Goal: Task Accomplishment & Management: Use online tool/utility

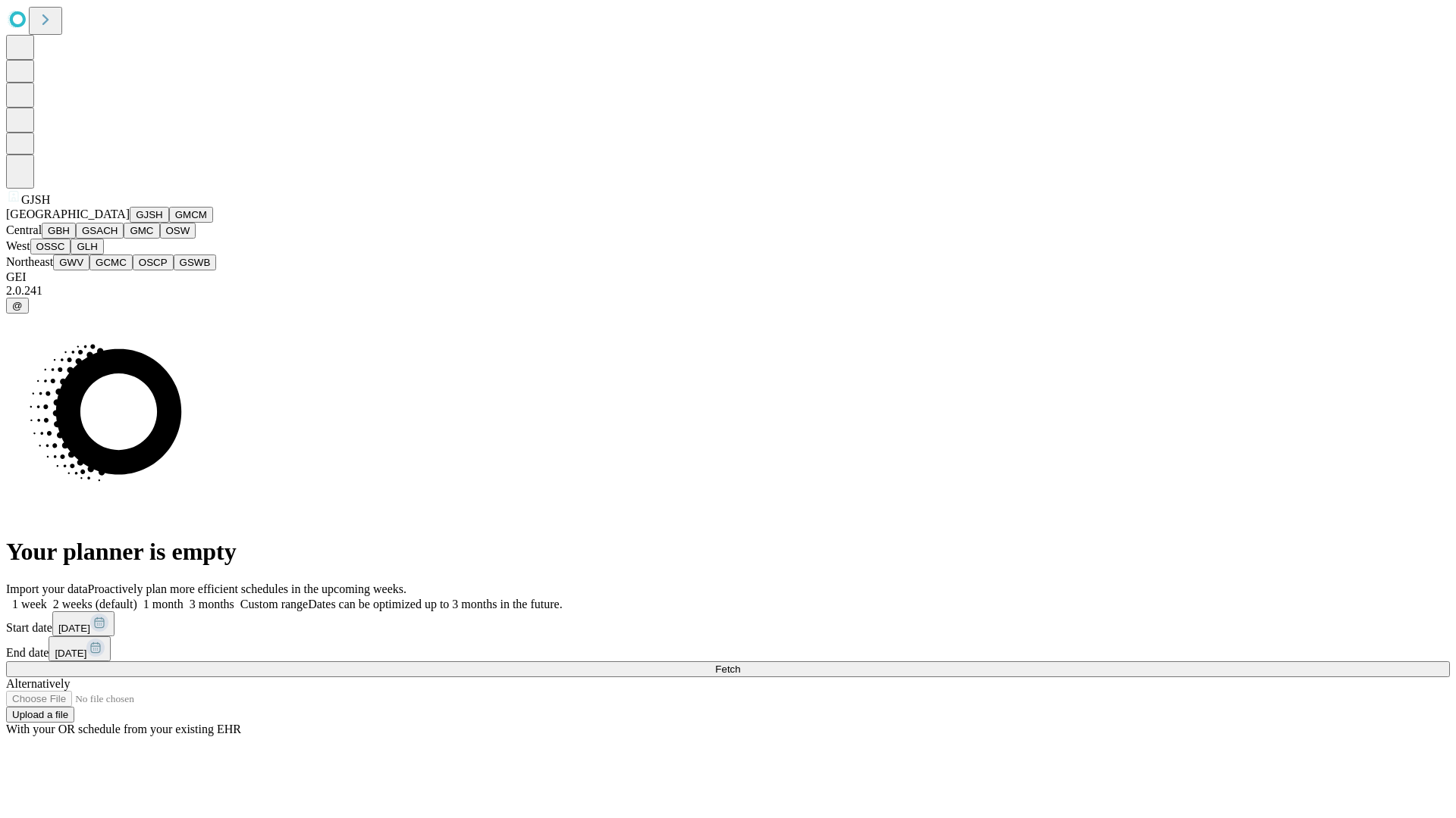
click at [129, 222] on button "GJSH" at bounding box center [149, 214] width 39 height 16
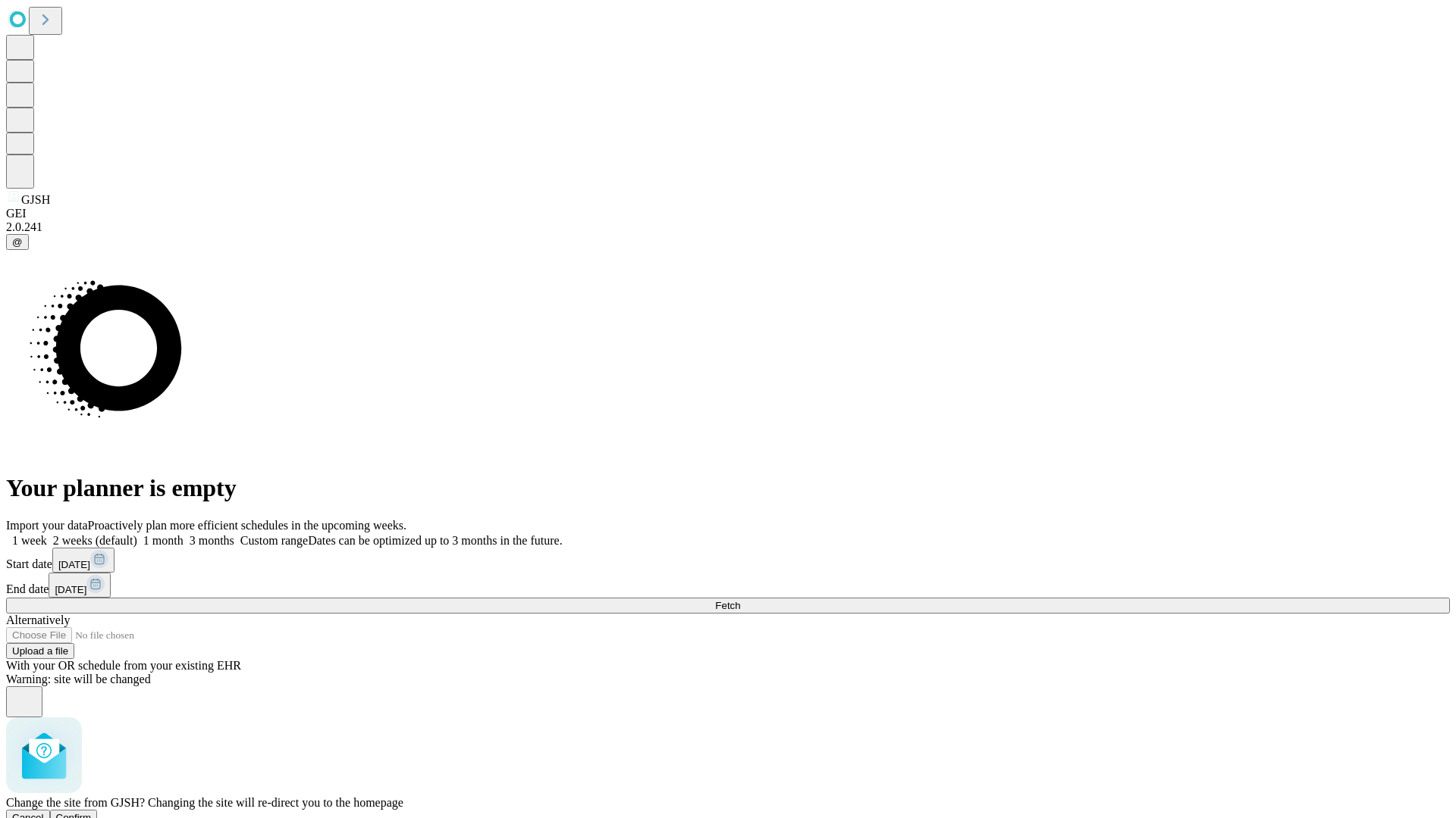
click at [91, 813] on span "Confirm" at bounding box center [74, 818] width 35 height 12
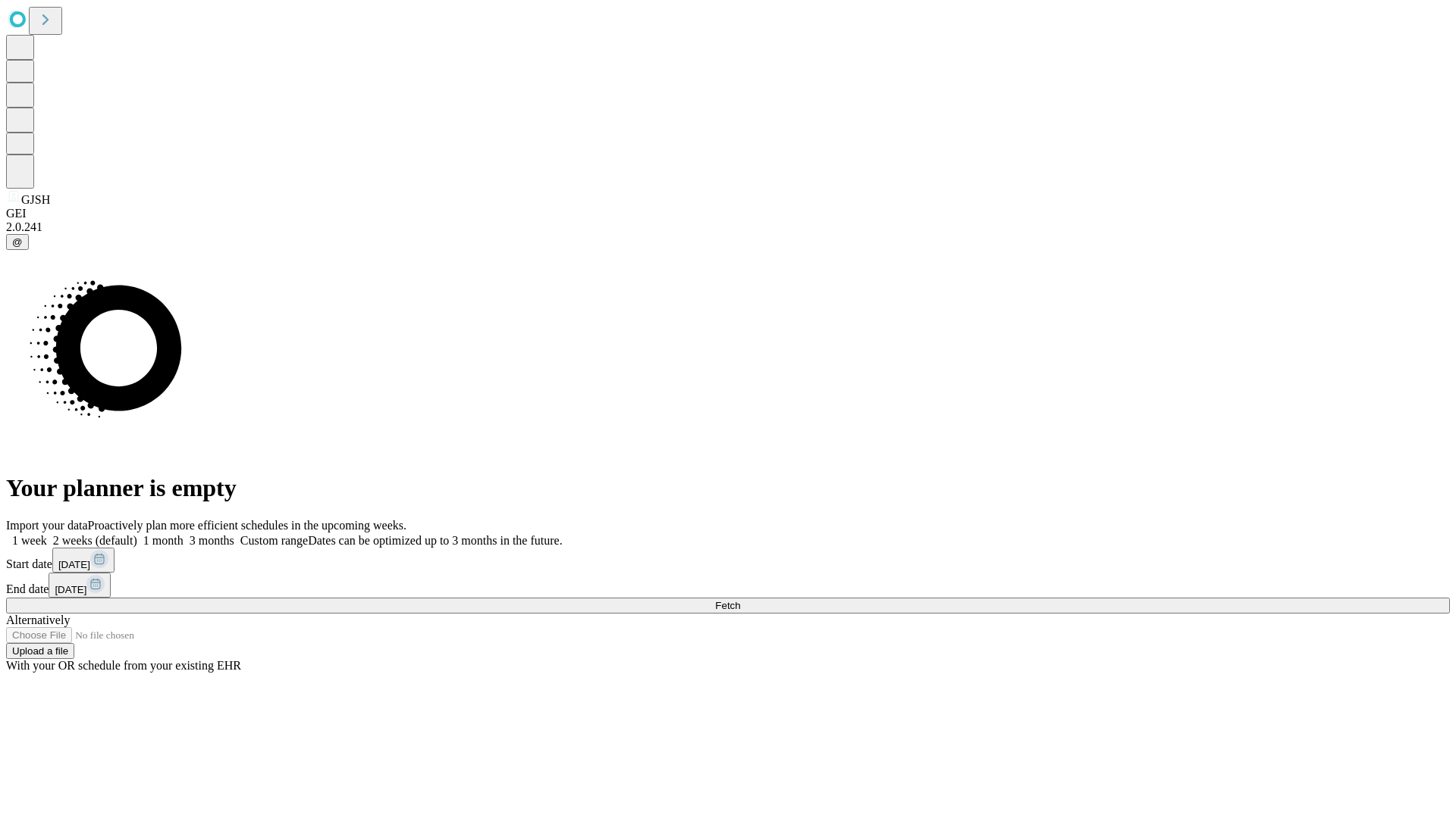
click at [47, 534] on label "1 week" at bounding box center [27, 541] width 41 height 13
click at [740, 600] on span "Fetch" at bounding box center [727, 605] width 25 height 12
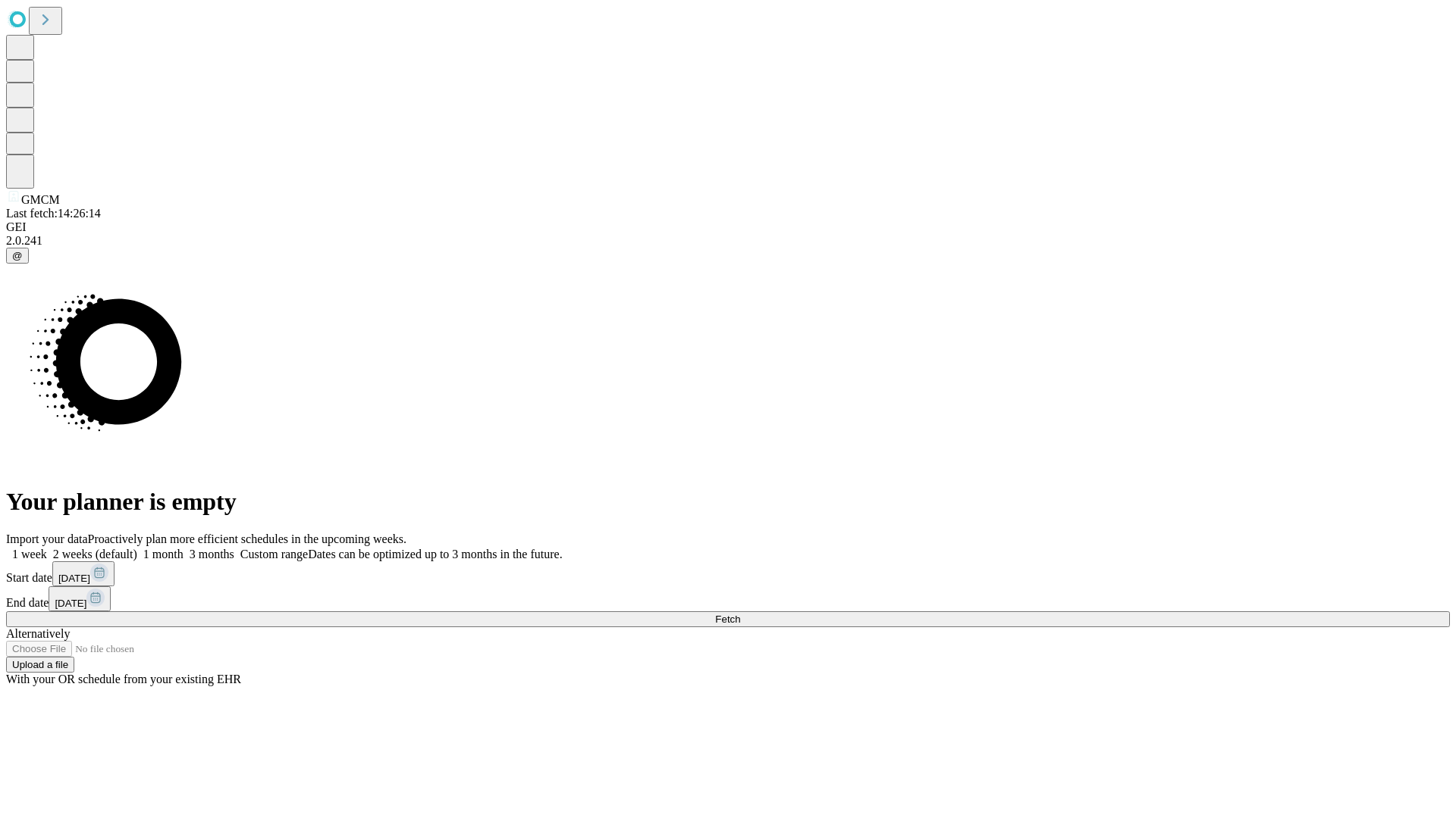
click at [47, 548] on label "1 week" at bounding box center [27, 554] width 41 height 13
click at [740, 614] on span "Fetch" at bounding box center [727, 619] width 25 height 12
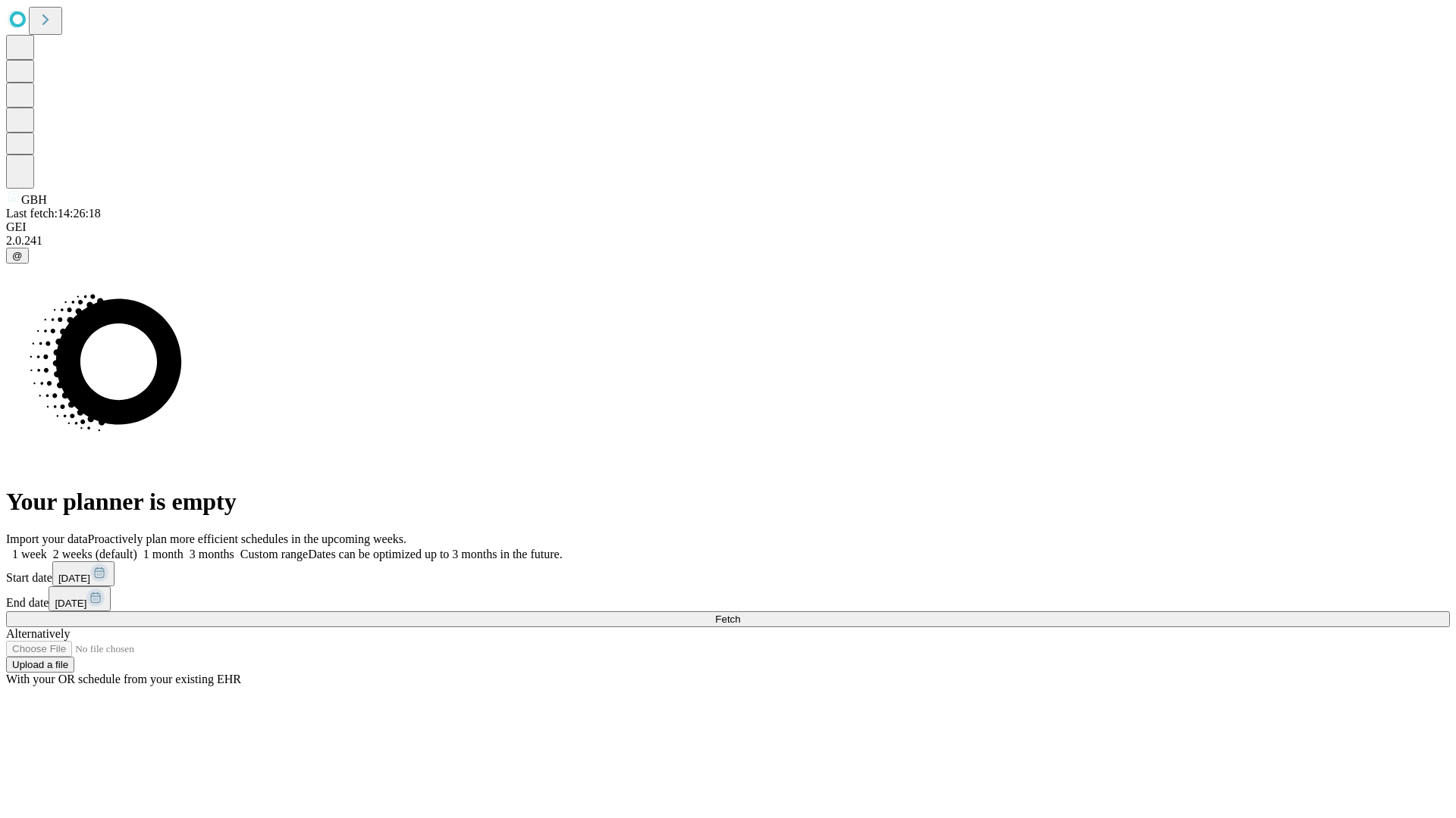
click at [47, 548] on label "1 week" at bounding box center [27, 554] width 41 height 13
click at [740, 614] on span "Fetch" at bounding box center [727, 619] width 25 height 12
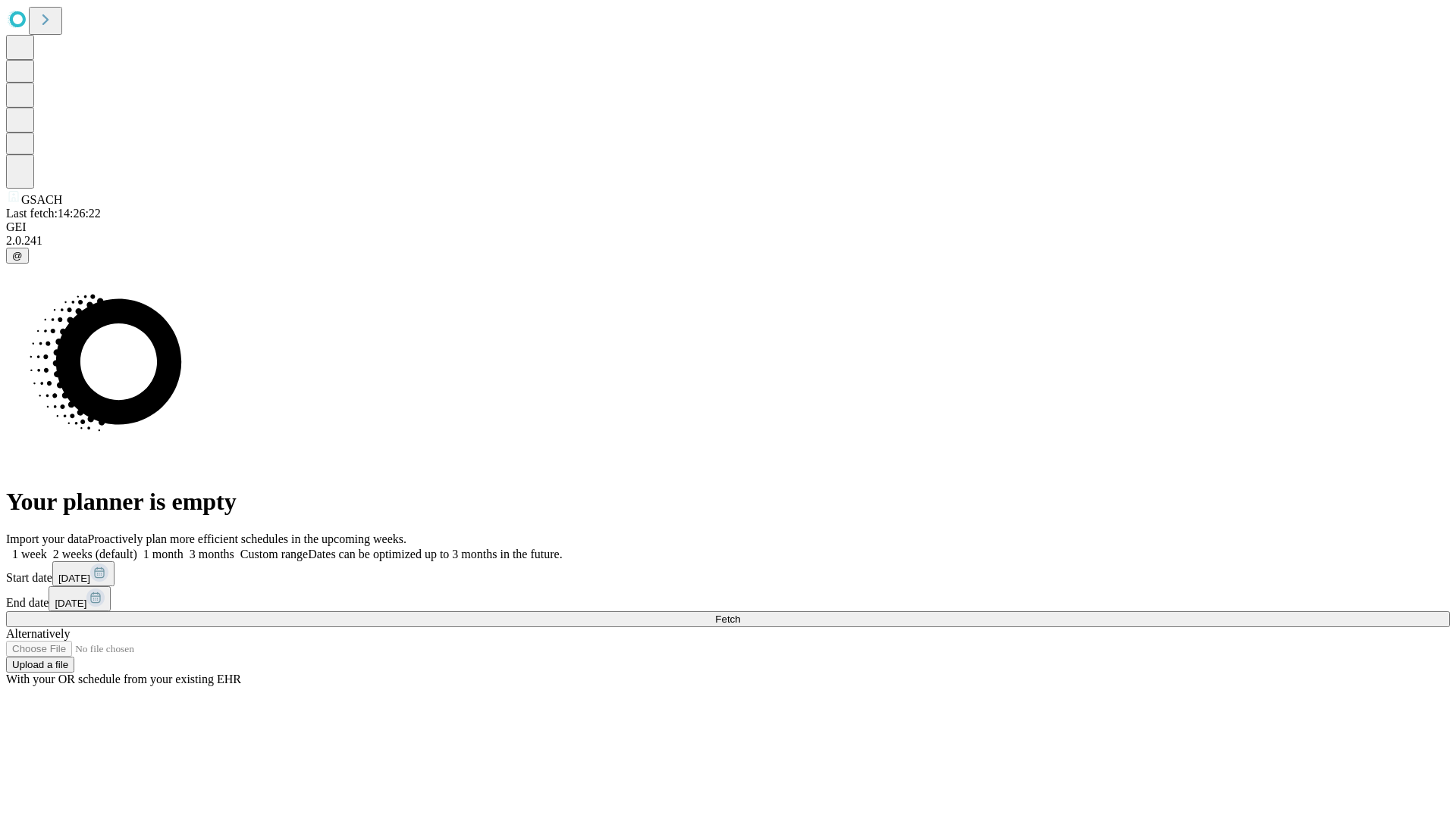
click at [47, 548] on label "1 week" at bounding box center [27, 554] width 41 height 13
click at [740, 614] on span "Fetch" at bounding box center [727, 619] width 25 height 12
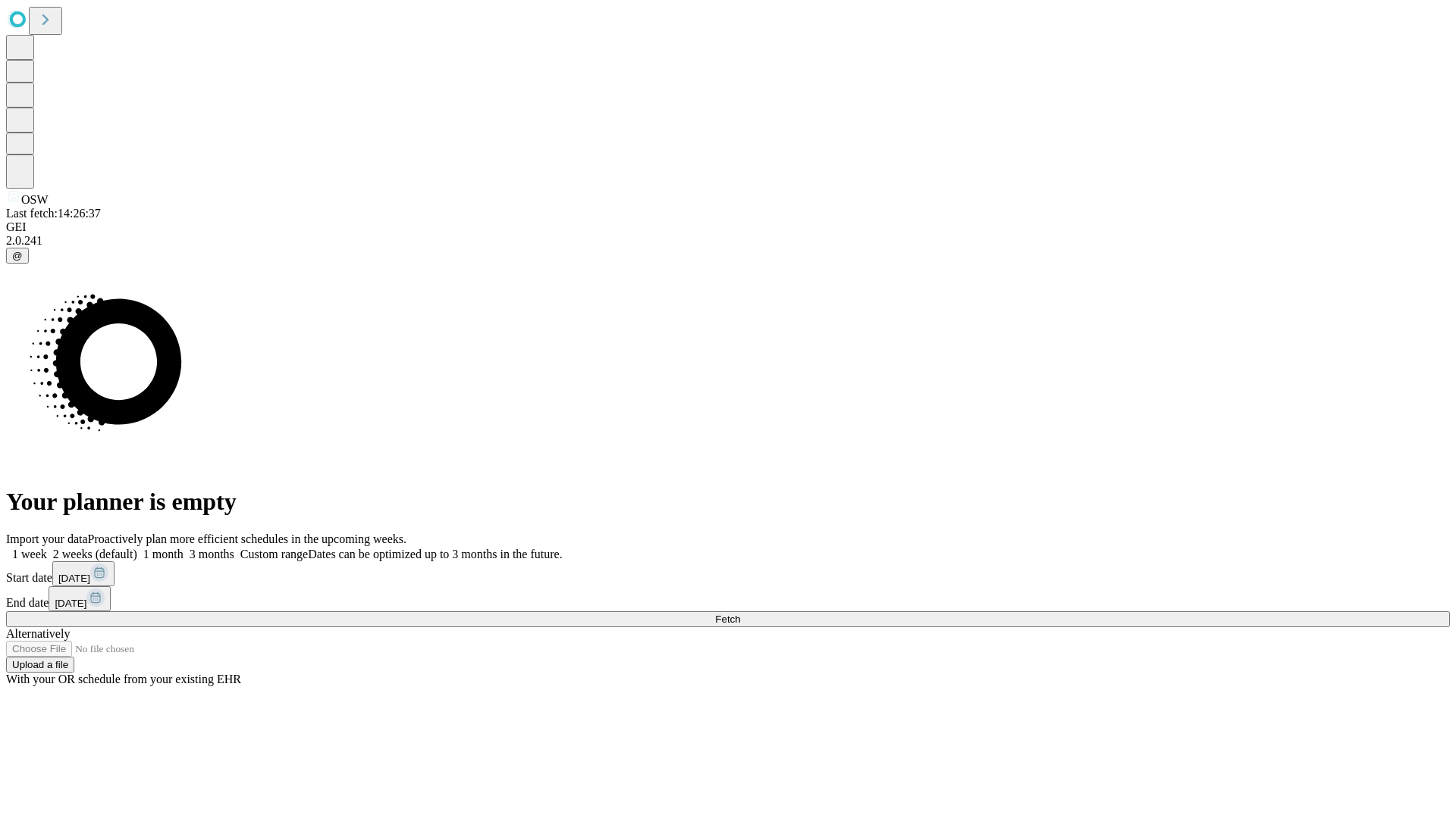
click at [47, 548] on label "1 week" at bounding box center [27, 554] width 41 height 13
click at [740, 614] on span "Fetch" at bounding box center [727, 619] width 25 height 12
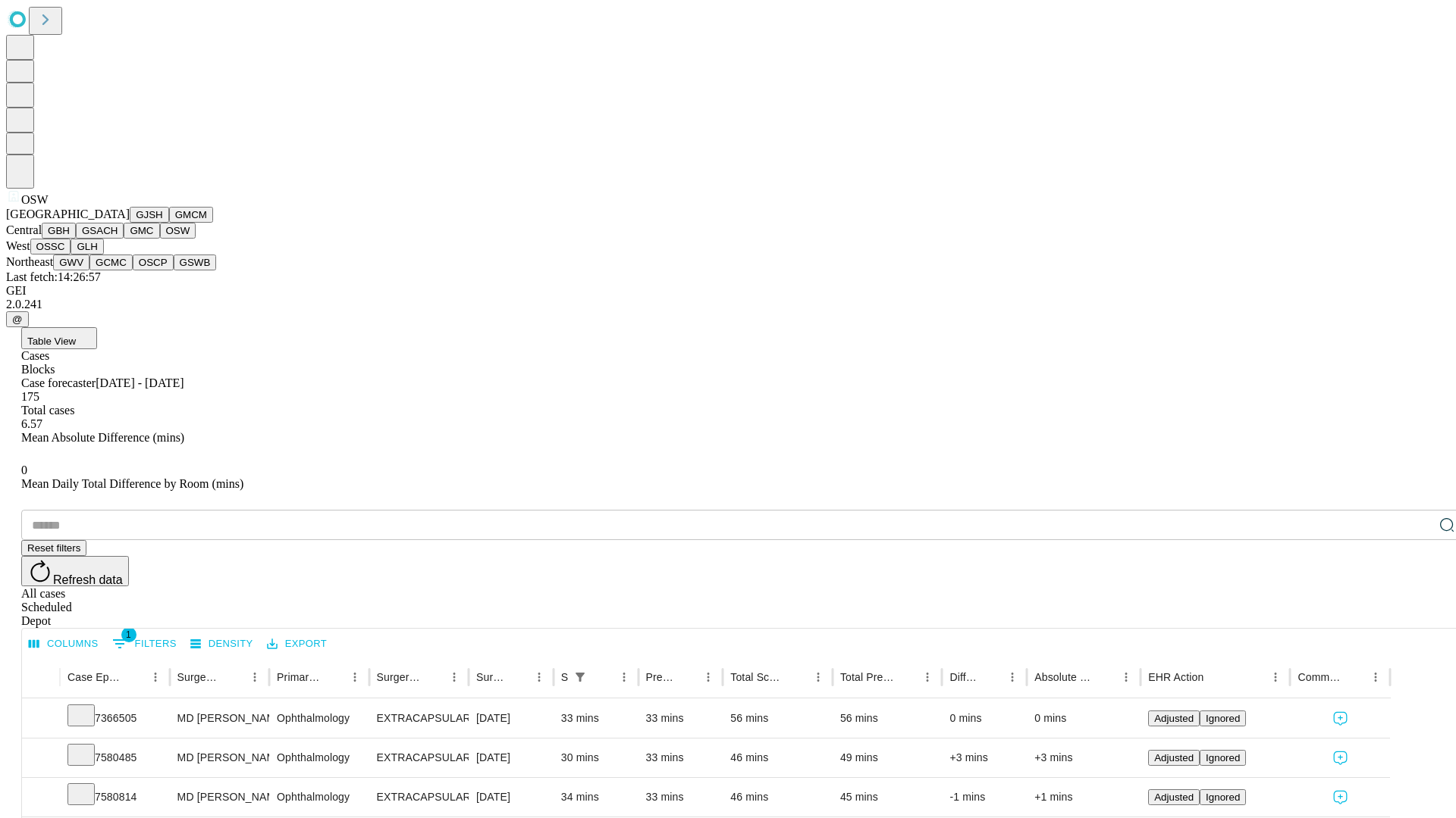
click at [71, 254] on button "OSSC" at bounding box center [51, 246] width 41 height 16
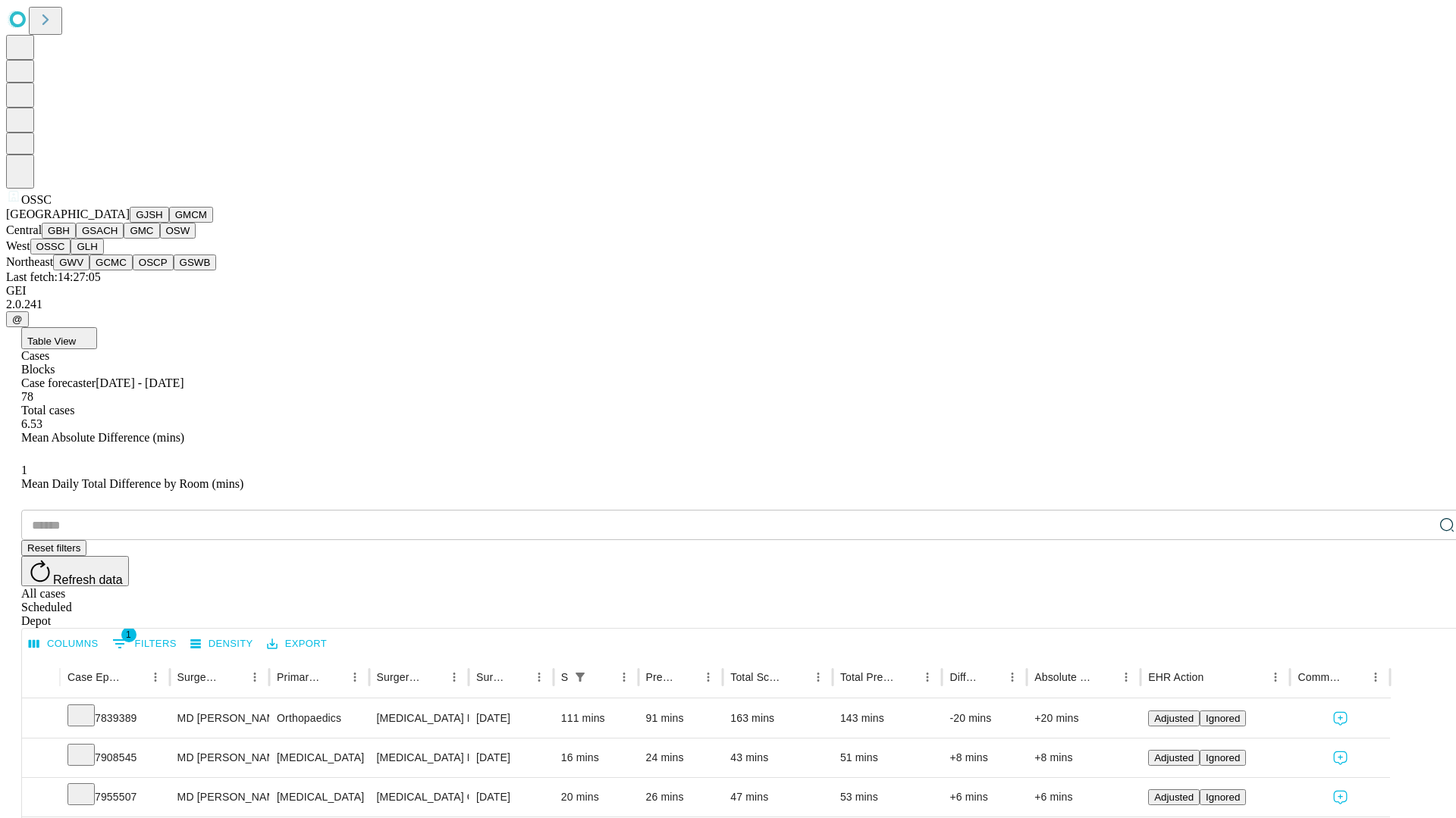
click at [103, 254] on button "GLH" at bounding box center [87, 246] width 33 height 16
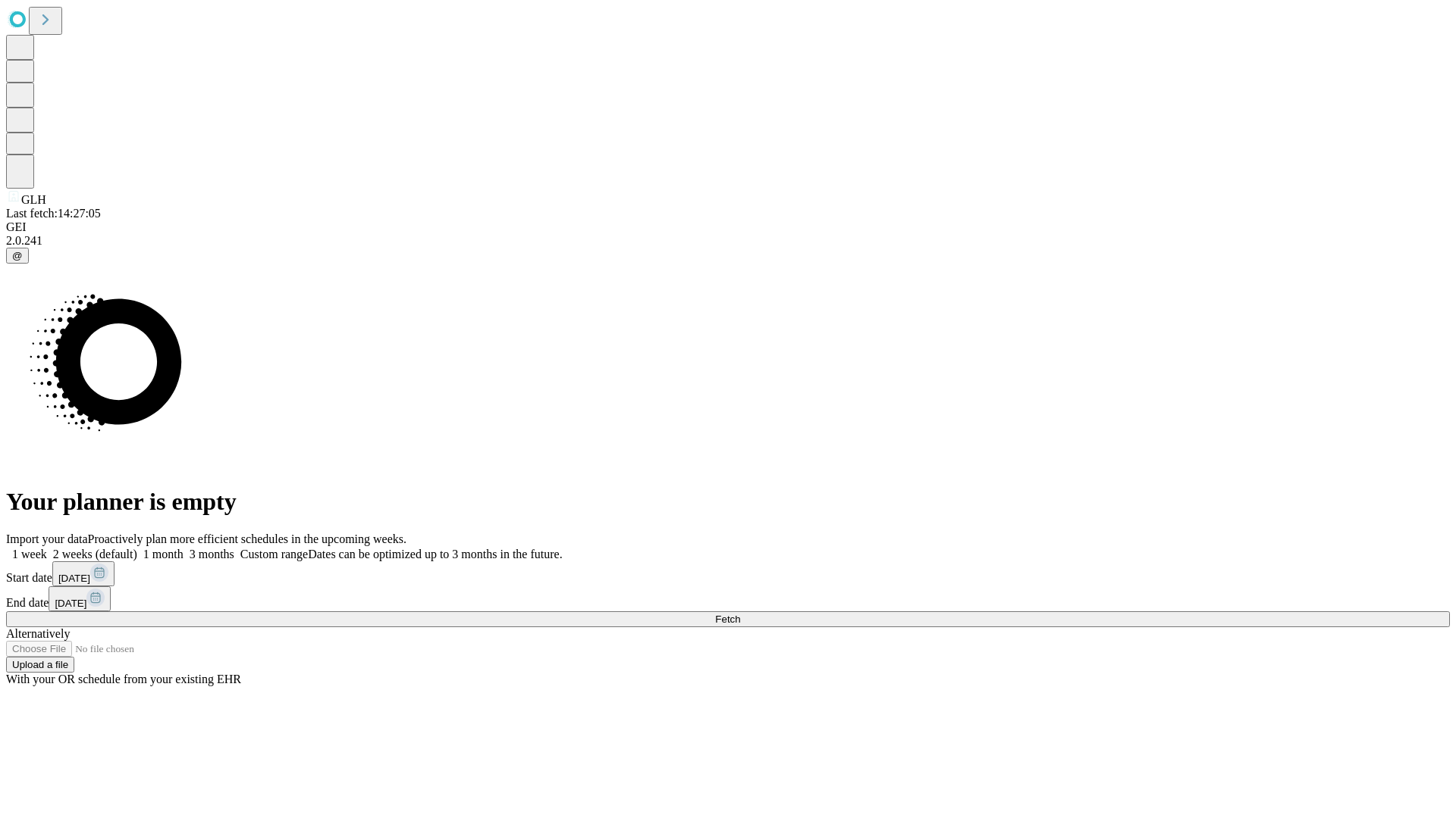
click at [47, 548] on label "1 week" at bounding box center [27, 554] width 41 height 13
click at [740, 614] on span "Fetch" at bounding box center [727, 619] width 25 height 12
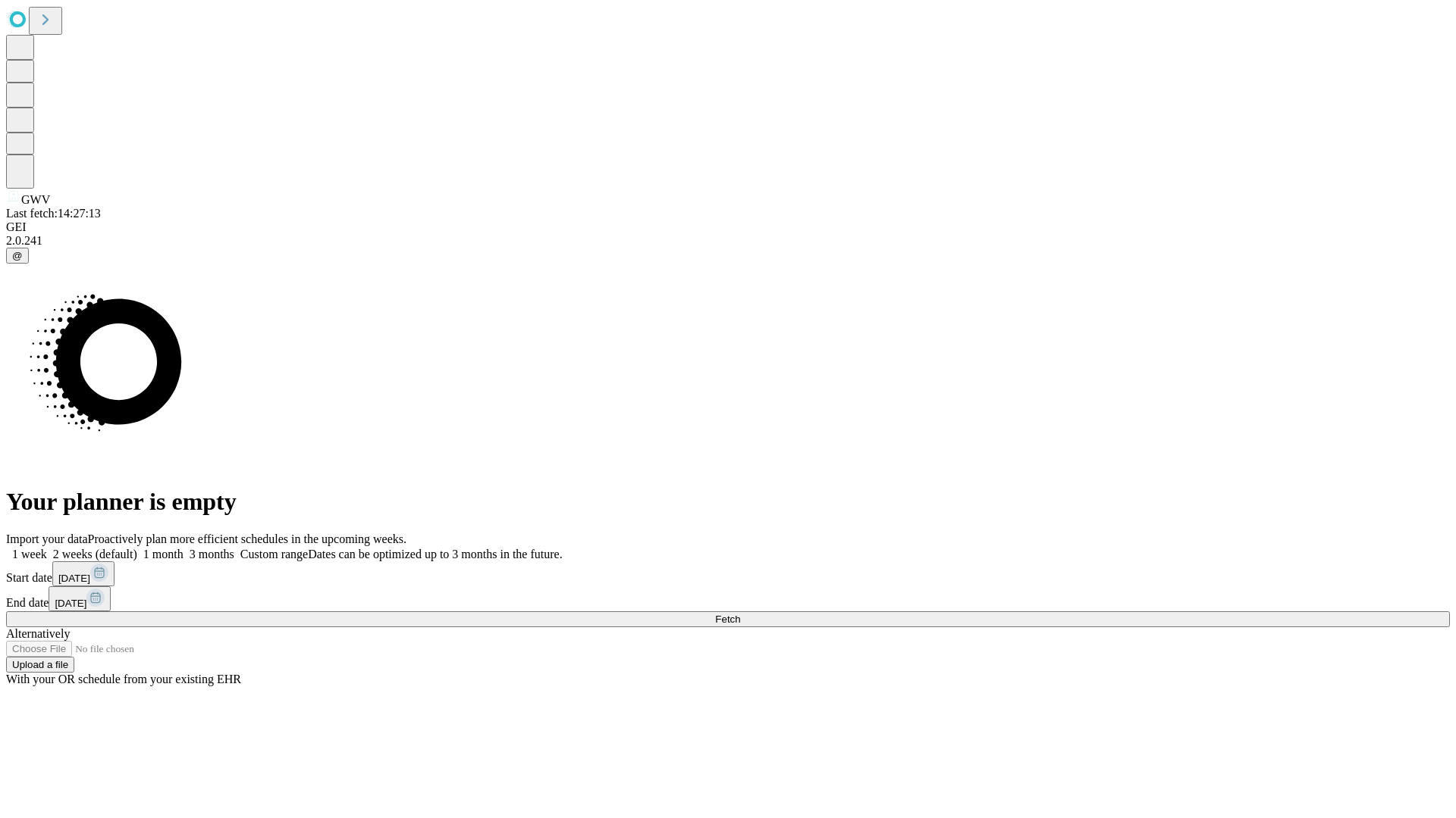
click at [47, 548] on label "1 week" at bounding box center [27, 554] width 41 height 13
click at [740, 614] on span "Fetch" at bounding box center [727, 619] width 25 height 12
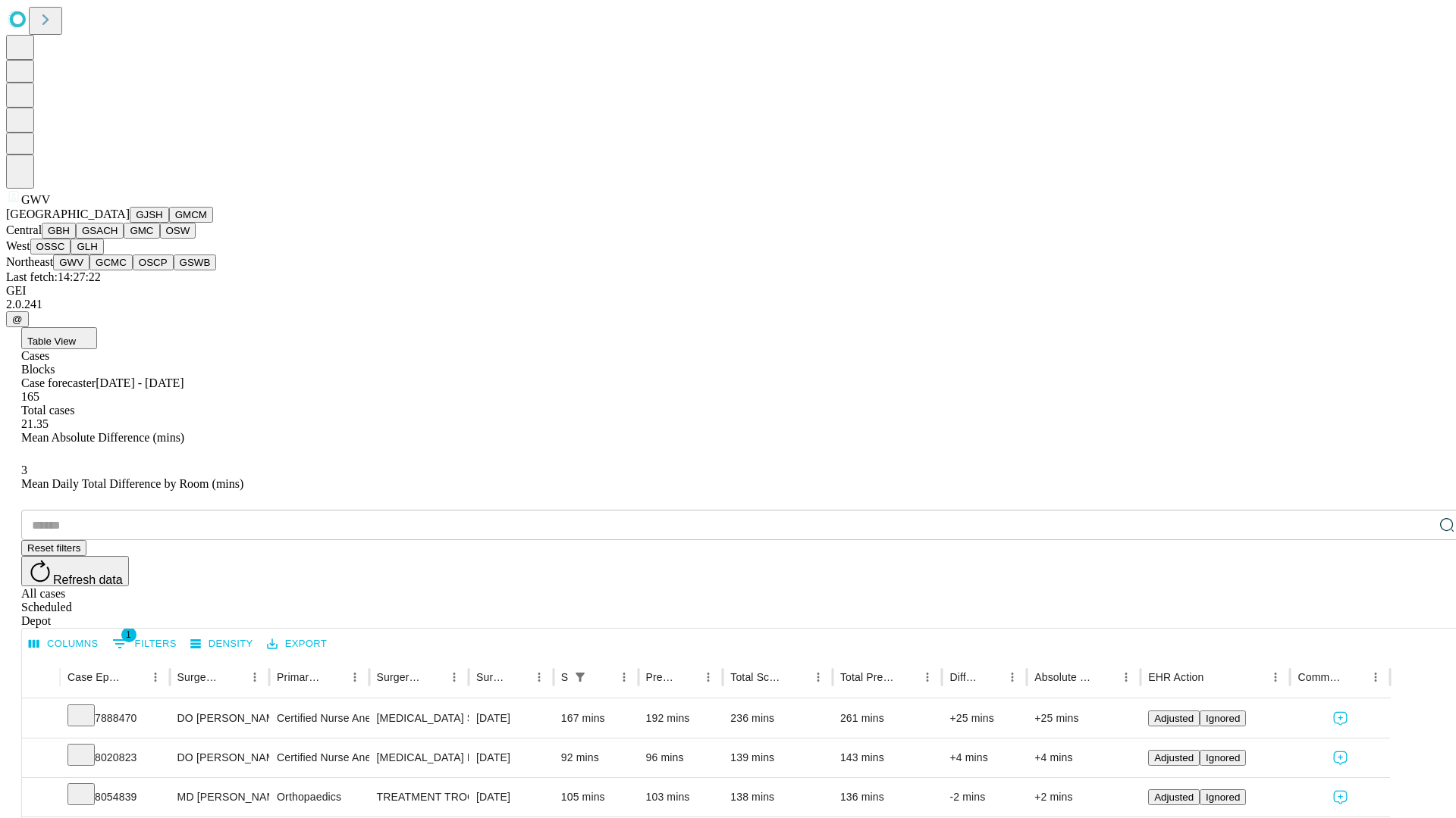
click at [118, 270] on button "GCMC" at bounding box center [111, 262] width 43 height 16
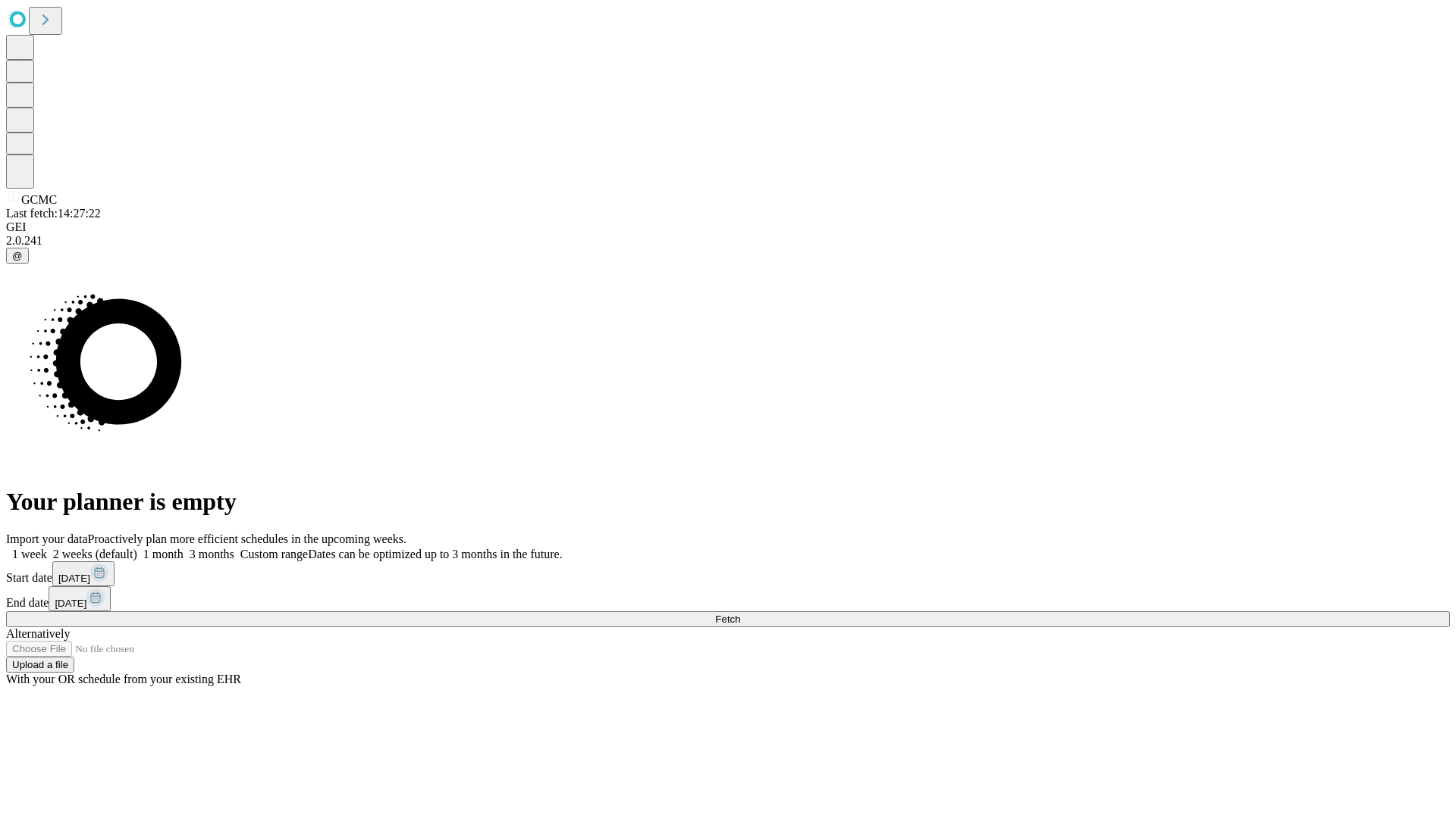
click at [47, 548] on label "1 week" at bounding box center [27, 554] width 41 height 13
click at [740, 614] on span "Fetch" at bounding box center [727, 619] width 25 height 12
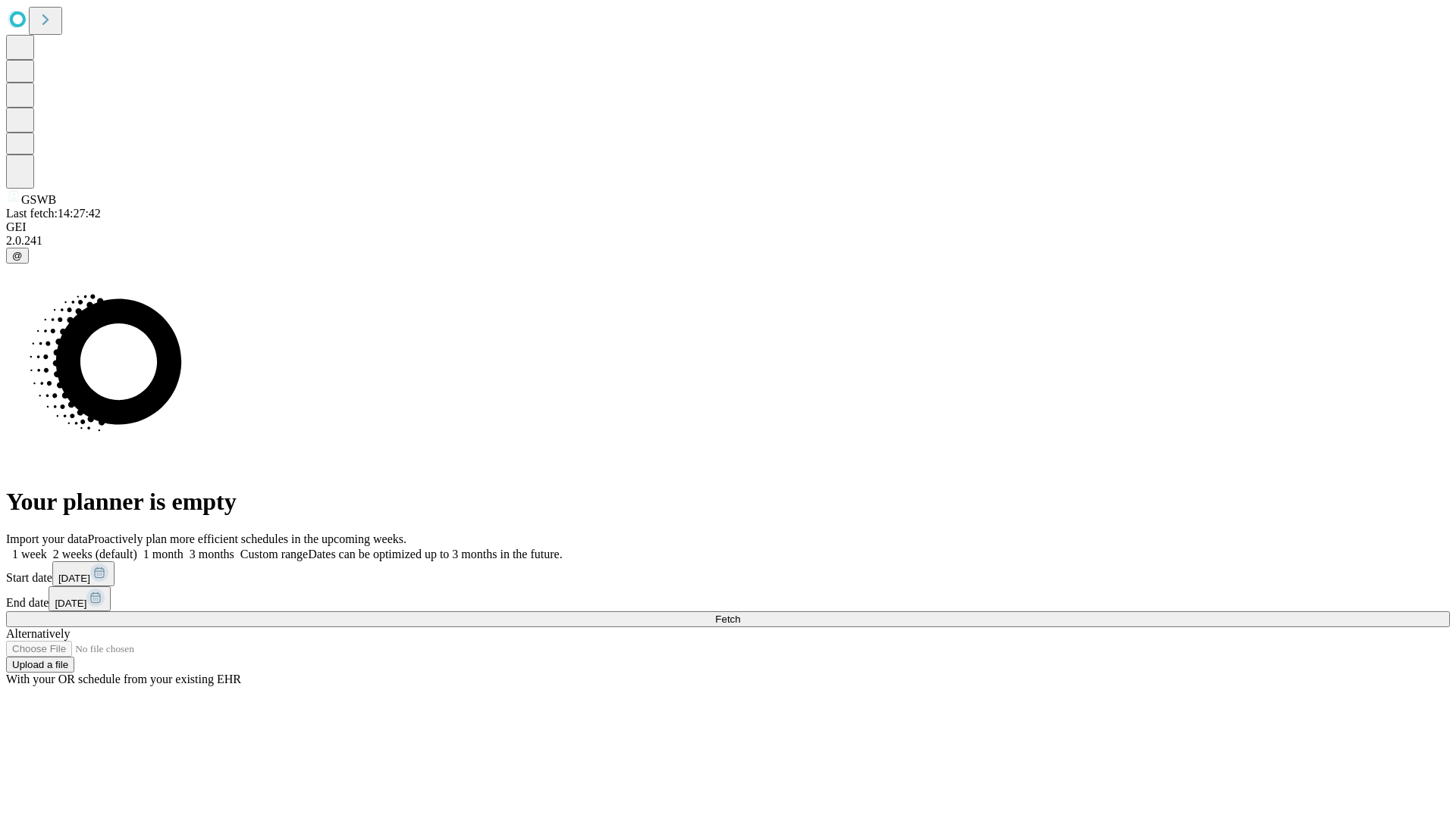
click at [47, 548] on label "1 week" at bounding box center [27, 554] width 41 height 13
click at [740, 614] on span "Fetch" at bounding box center [727, 619] width 25 height 12
